Goal: Transaction & Acquisition: Purchase product/service

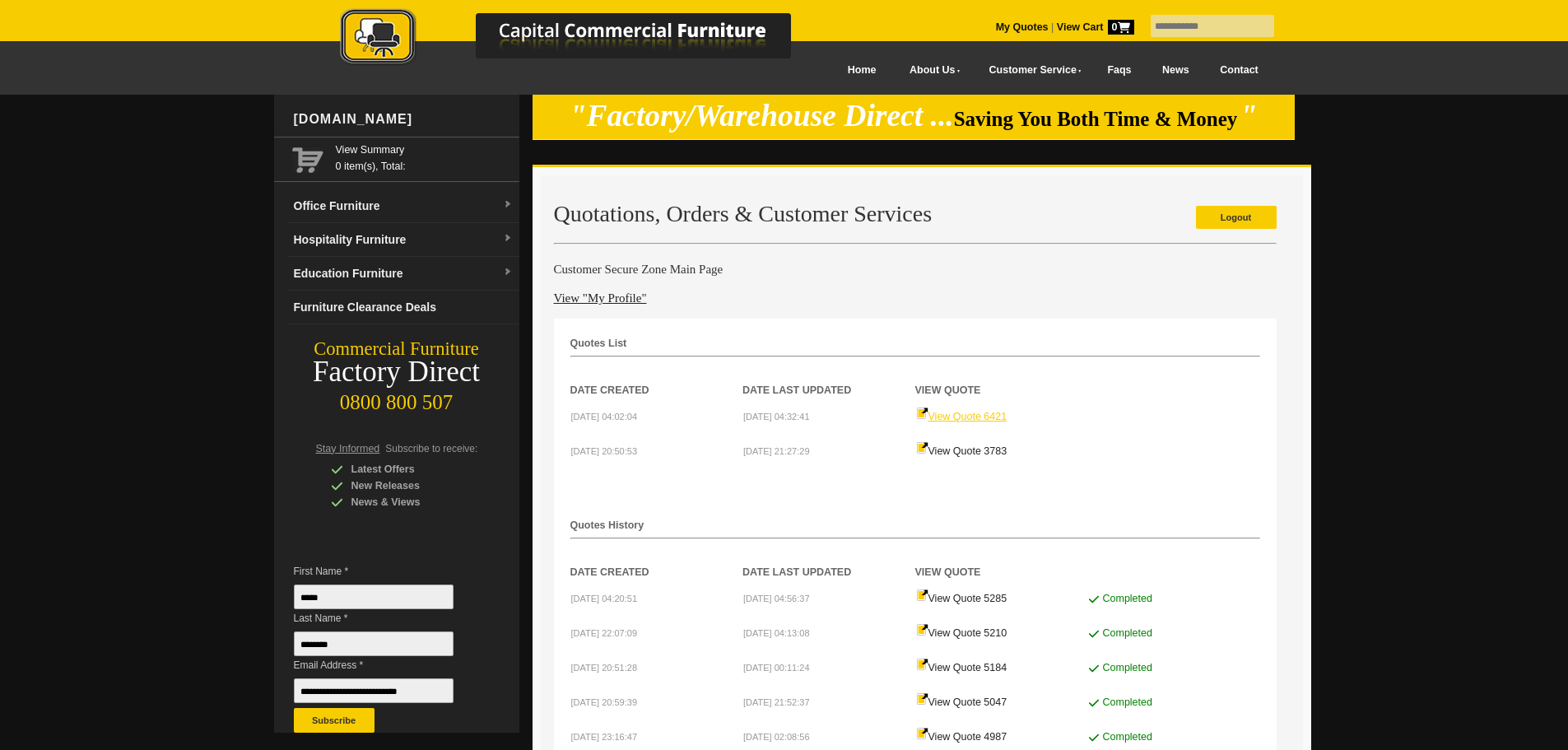
click at [954, 414] on link "View Quote 6421" at bounding box center [961, 416] width 91 height 11
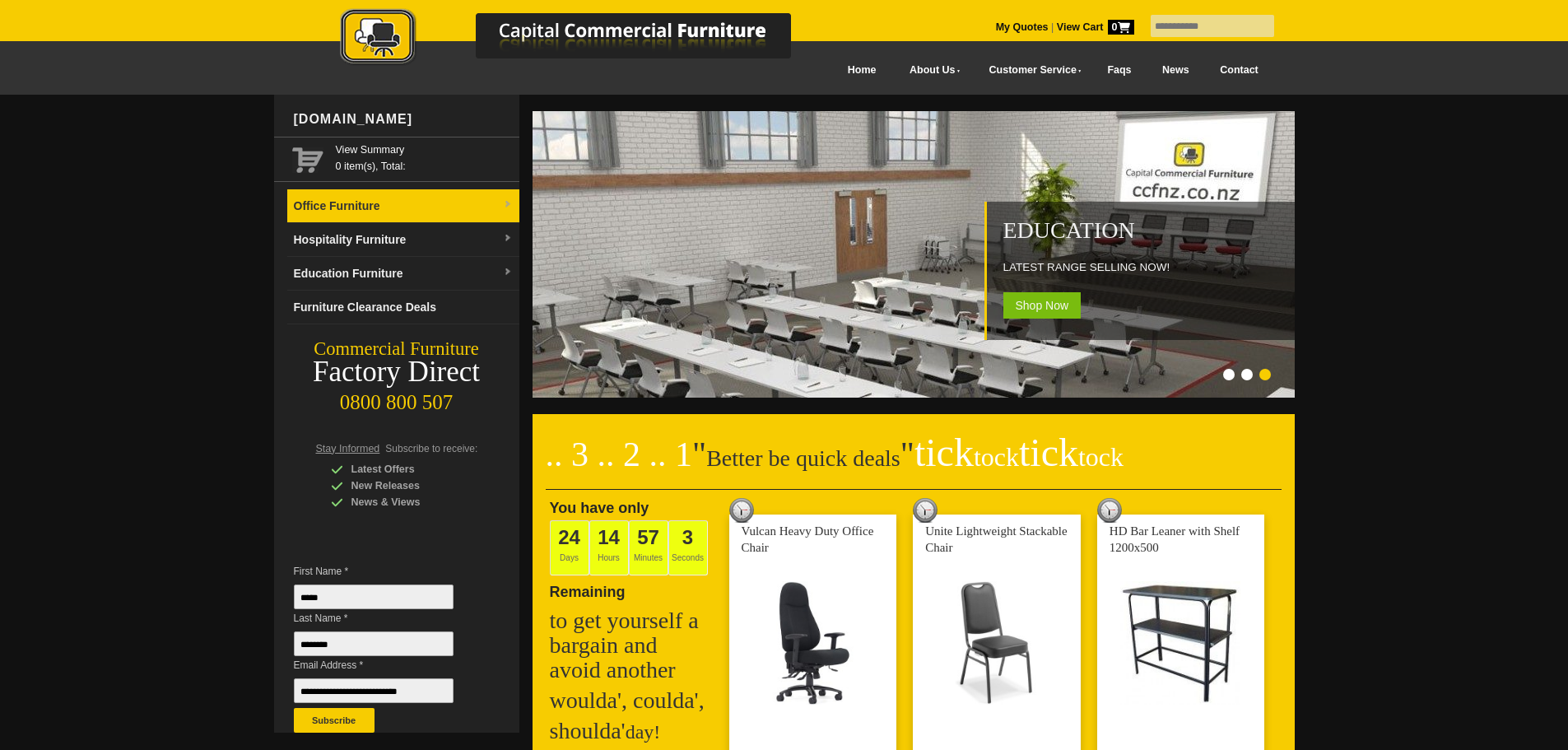
click at [340, 209] on link "Office Furniture" at bounding box center [403, 206] width 233 height 34
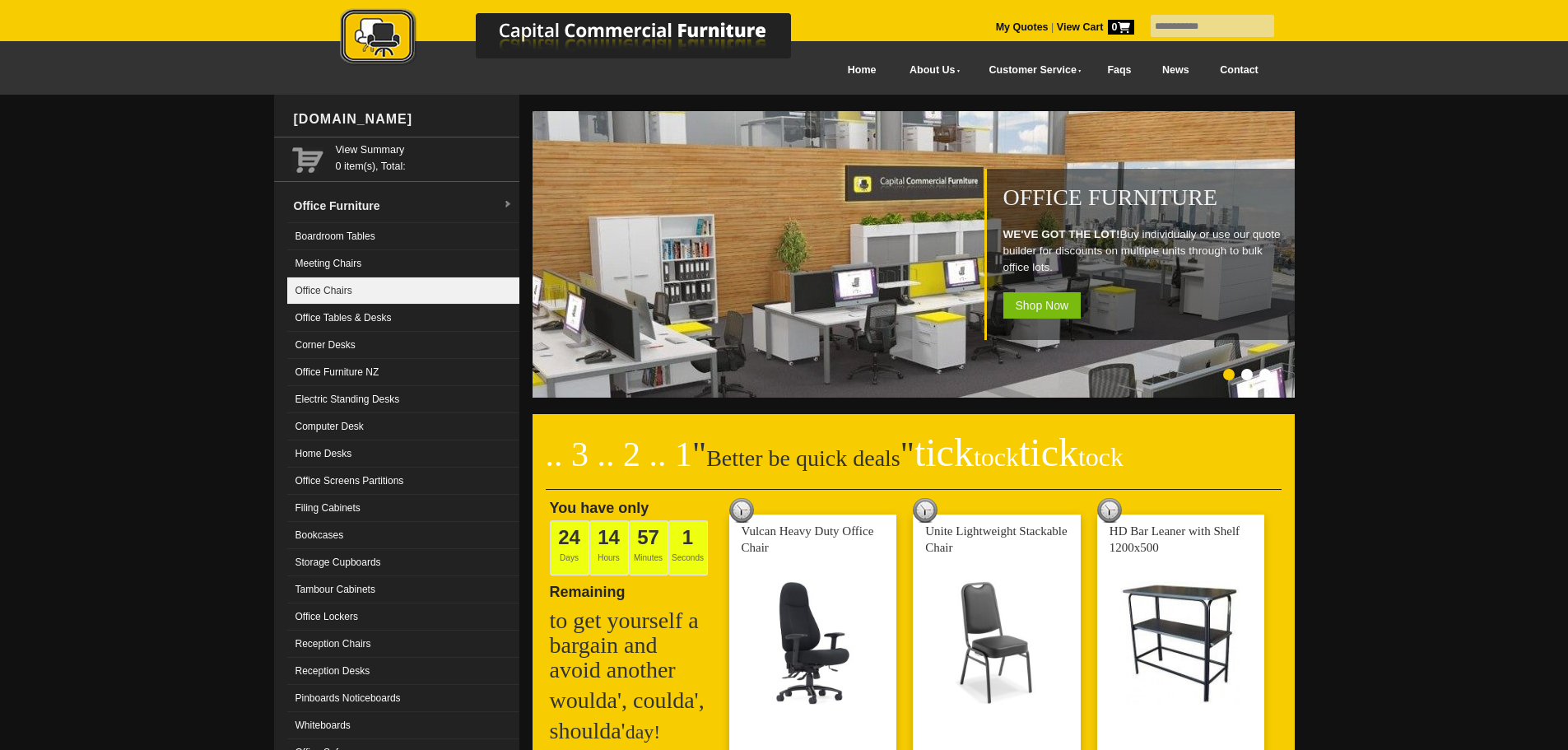
click at [363, 298] on link "Office Chairs" at bounding box center [403, 291] width 233 height 27
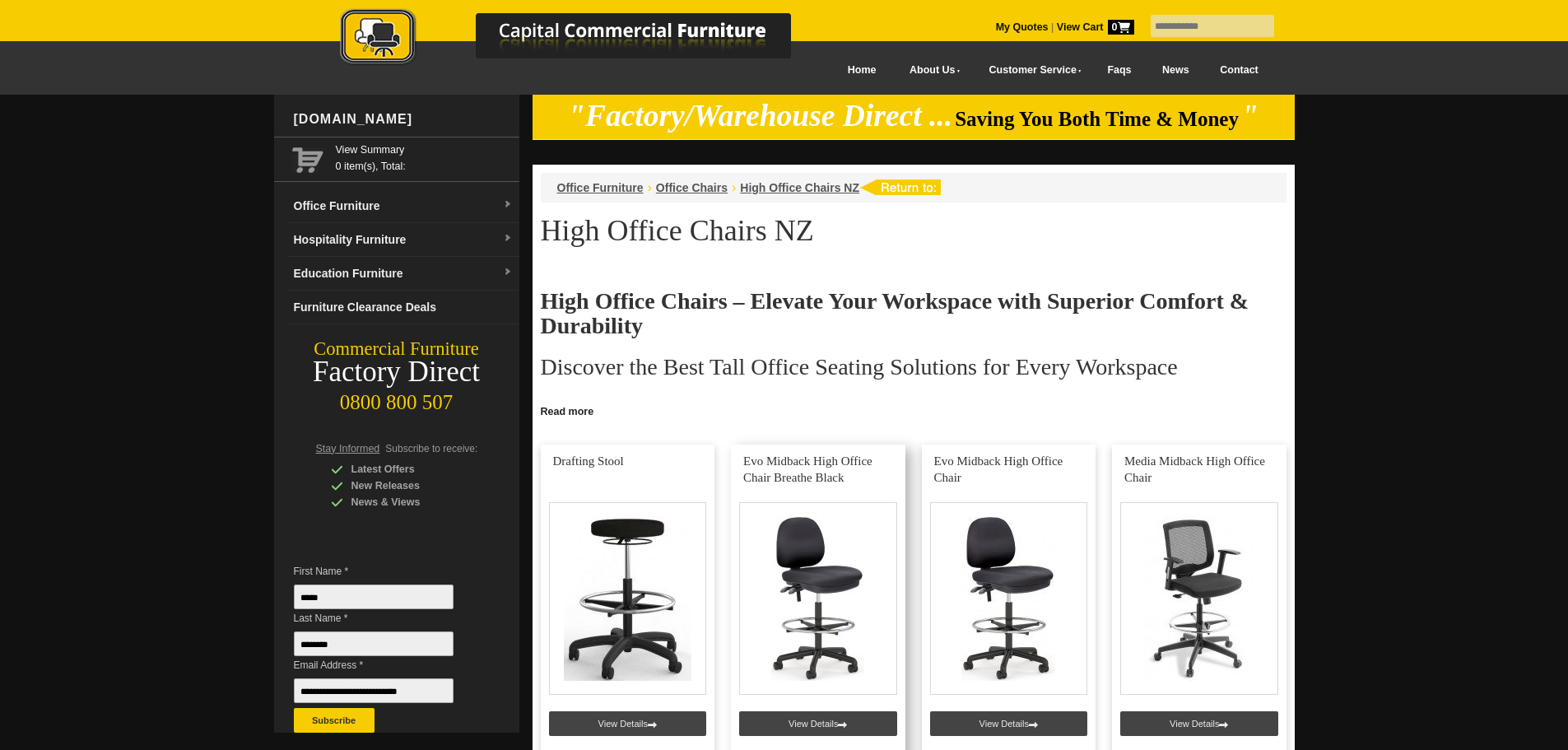
scroll to position [329, 0]
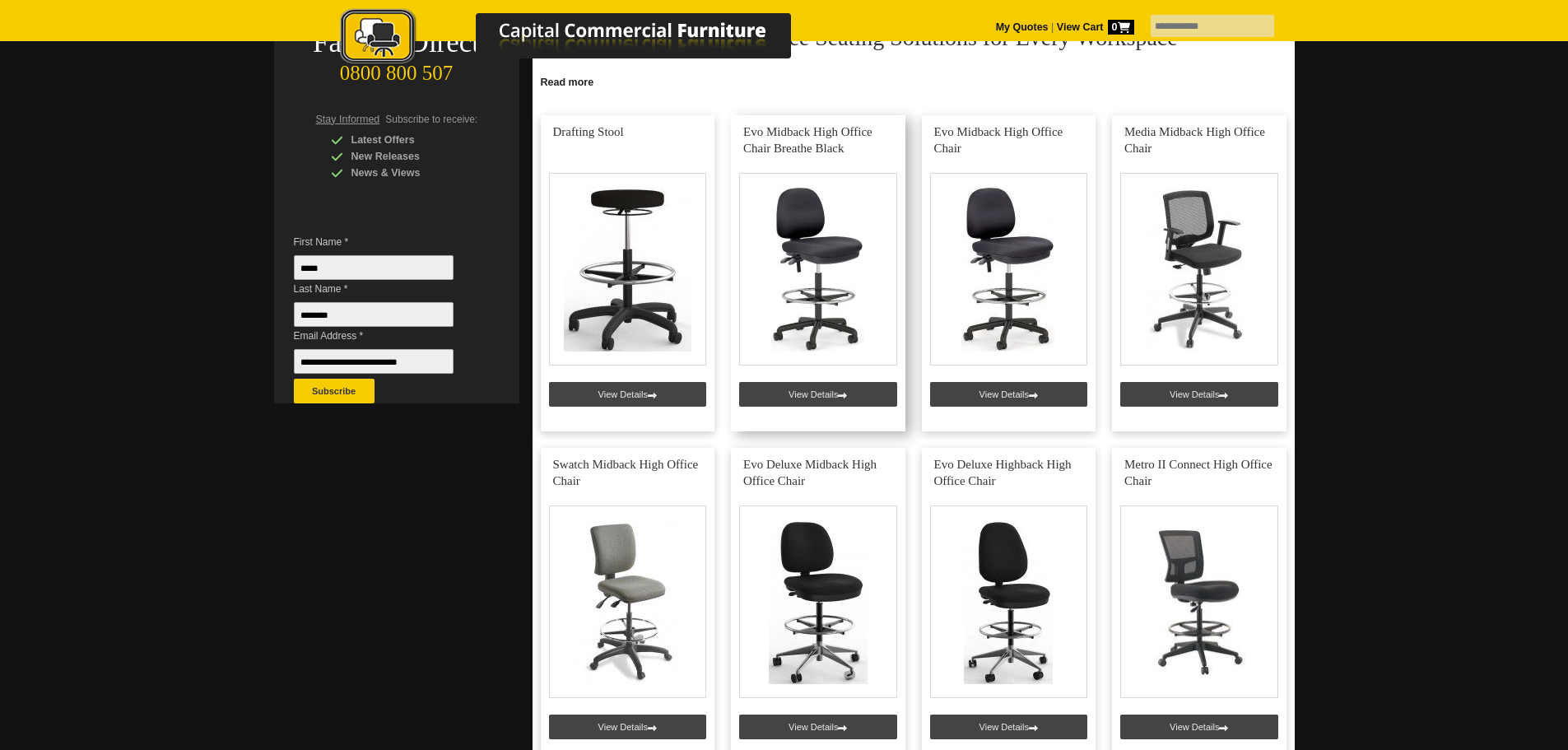
click at [810, 255] on link at bounding box center [818, 273] width 174 height 316
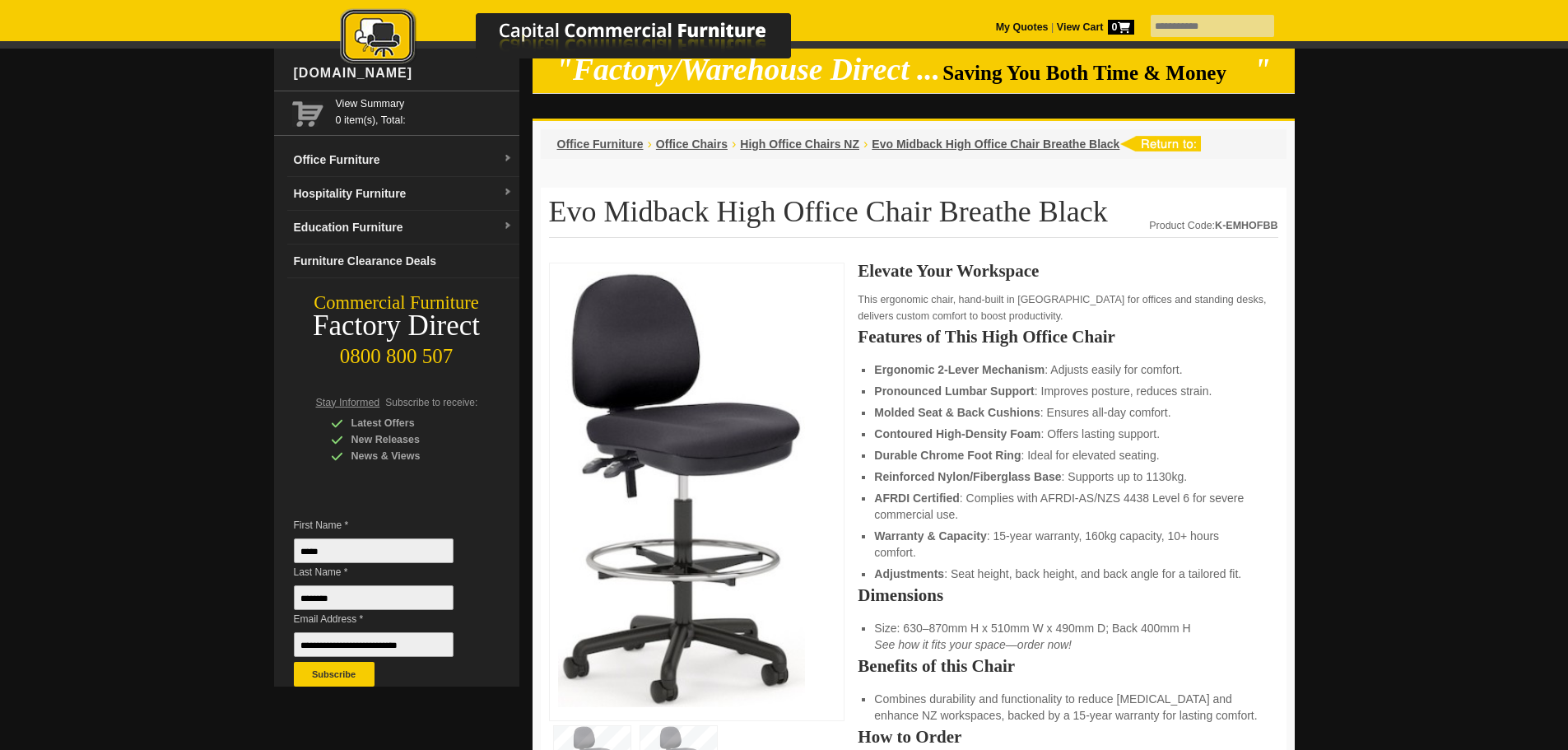
scroll to position [82, 0]
